Goal: Information Seeking & Learning: Compare options

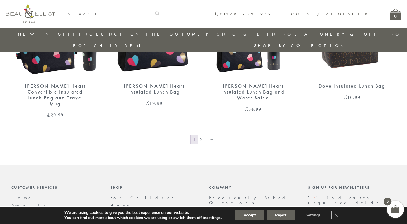
scroll to position [986, 0]
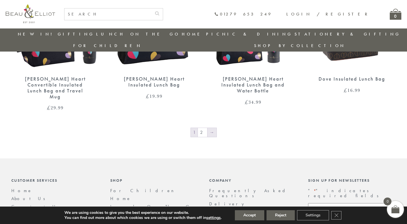
click at [213, 128] on link "→" at bounding box center [211, 132] width 9 height 9
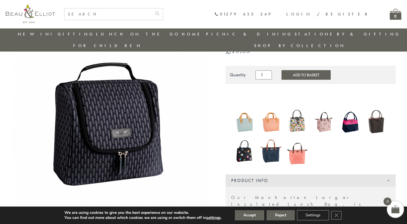
scroll to position [53, 0]
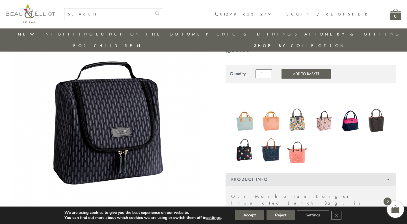
click at [126, 118] on img at bounding box center [110, 117] width 198 height 198
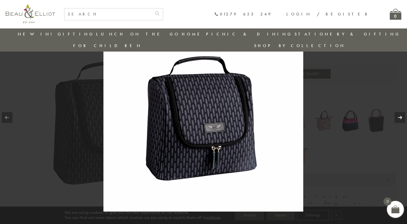
click at [397, 116] on link at bounding box center [399, 117] width 11 height 11
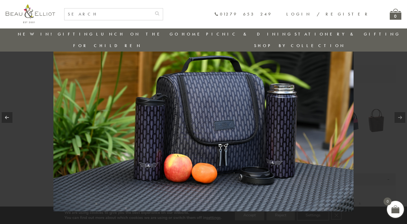
click at [397, 116] on link at bounding box center [399, 117] width 11 height 11
click at [357, 96] on div at bounding box center [203, 112] width 407 height 224
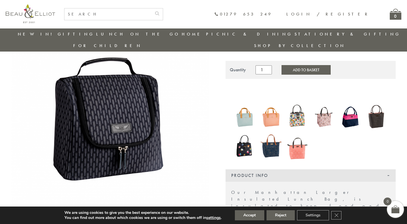
scroll to position [56, 0]
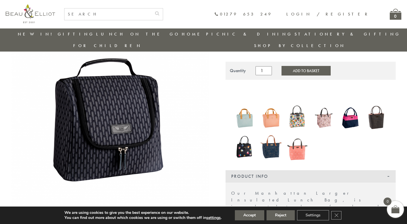
click at [247, 108] on img at bounding box center [244, 118] width 21 height 28
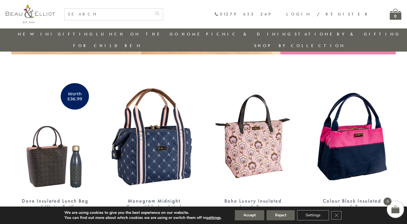
scroll to position [90, 0]
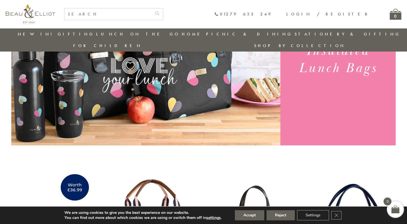
click at [36, 34] on link "New in!" at bounding box center [37, 34] width 38 height 6
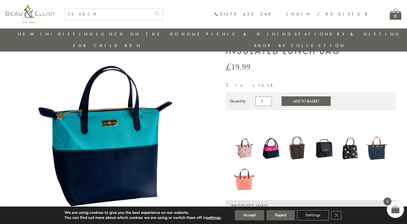
scroll to position [48, 0]
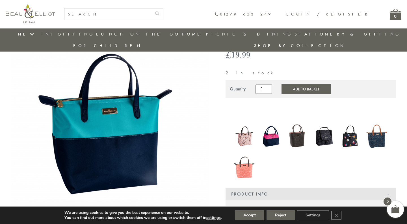
click at [381, 124] on img at bounding box center [376, 137] width 21 height 28
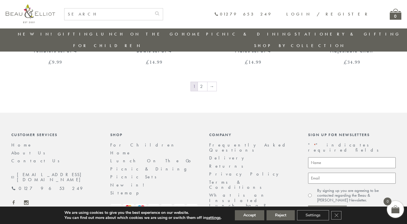
scroll to position [1009, 0]
click at [211, 82] on link "→" at bounding box center [211, 86] width 9 height 9
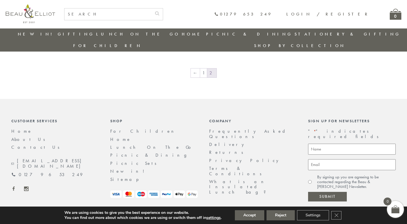
scroll to position [356, 0]
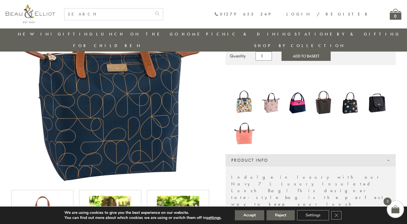
scroll to position [83, 0]
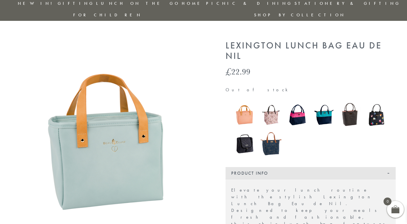
scroll to position [53, 0]
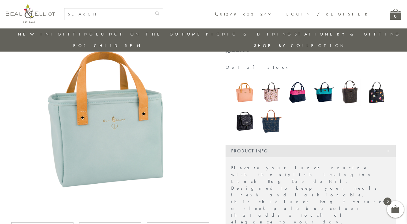
click at [247, 113] on img at bounding box center [244, 121] width 21 height 27
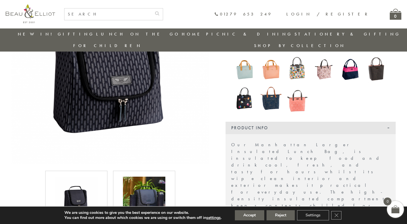
scroll to position [121, 0]
